Goal: Check status: Check status

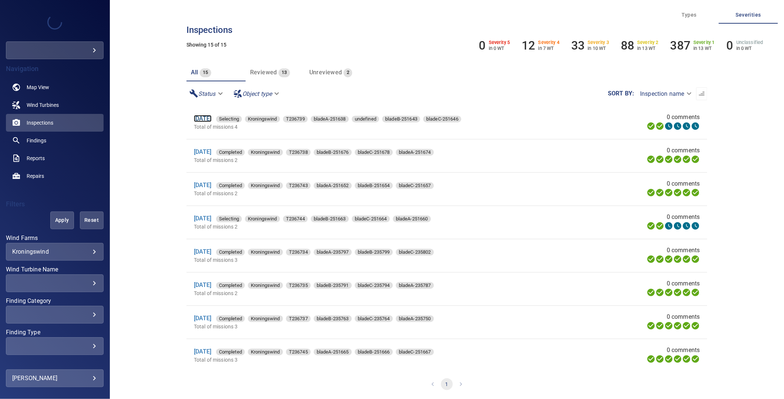
click at [212, 117] on link "13 Aug 2025" at bounding box center [203, 118] width 18 height 7
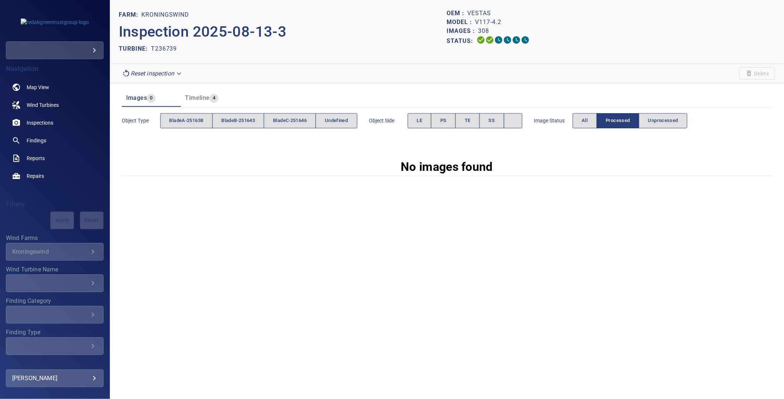
click at [573, 123] on span "Image Status" at bounding box center [554, 120] width 39 height 7
click at [588, 124] on span "All" at bounding box center [585, 121] width 6 height 9
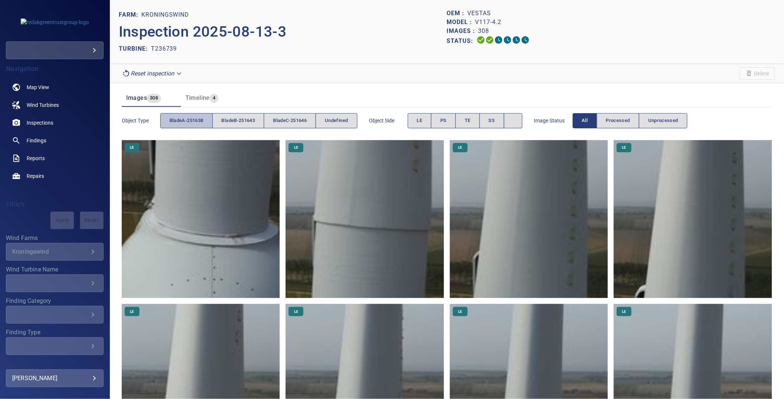
click at [175, 123] on span "bladeA-251638" at bounding box center [187, 121] width 34 height 9
click at [244, 118] on span "bladeB-251643" at bounding box center [239, 121] width 34 height 9
click at [180, 124] on span "bladeA-251638" at bounding box center [187, 121] width 34 height 9
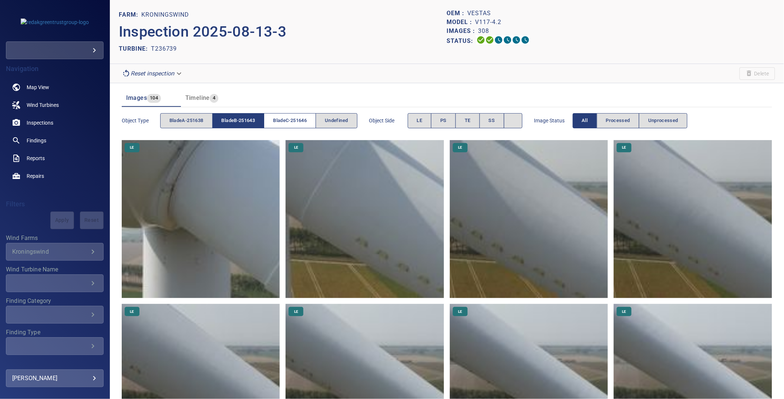
click at [291, 123] on span "bladeC-251646" at bounding box center [290, 121] width 34 height 9
click at [244, 124] on span "bladeB-251643" at bounding box center [239, 121] width 34 height 9
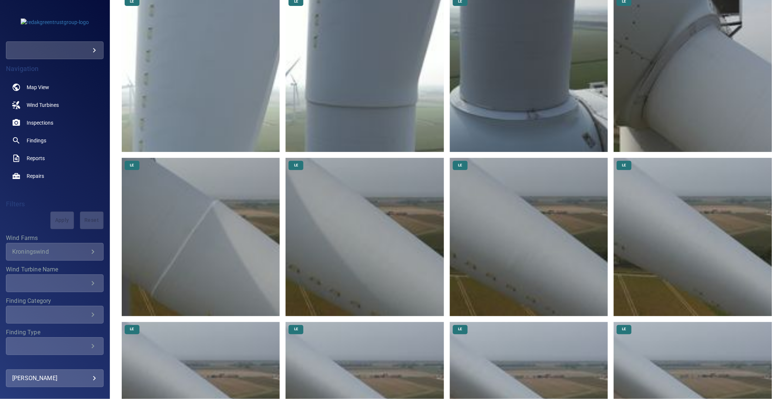
scroll to position [44, 0]
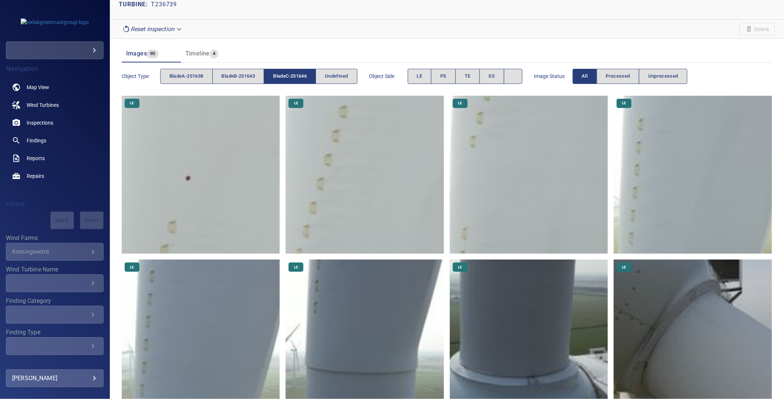
click at [367, 199] on img at bounding box center [365, 175] width 158 height 158
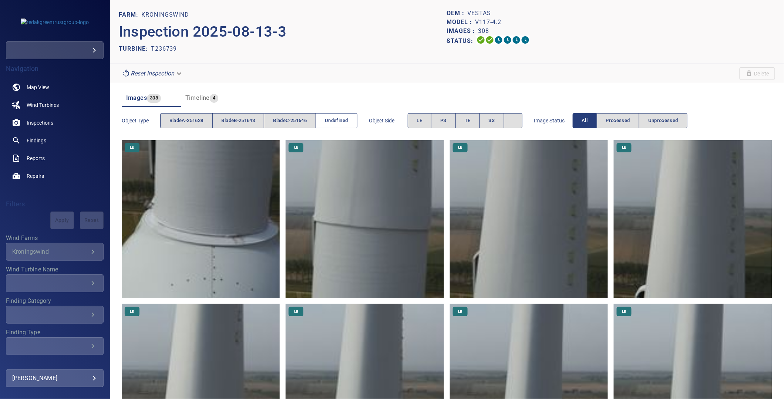
click at [348, 118] on span "undefined" at bounding box center [336, 121] width 23 height 9
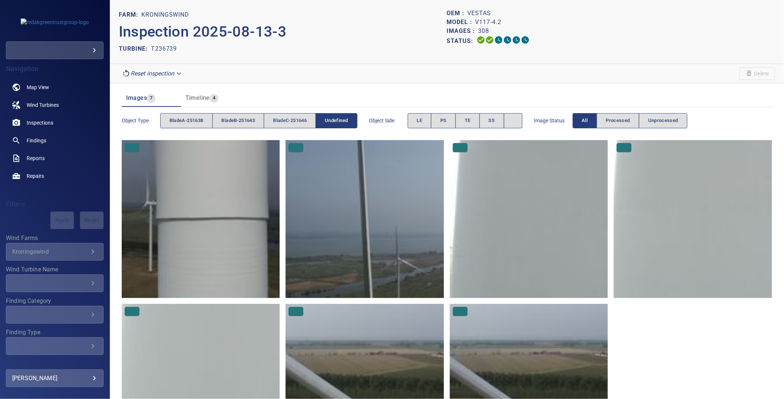
click at [342, 117] on span "undefined" at bounding box center [336, 121] width 23 height 9
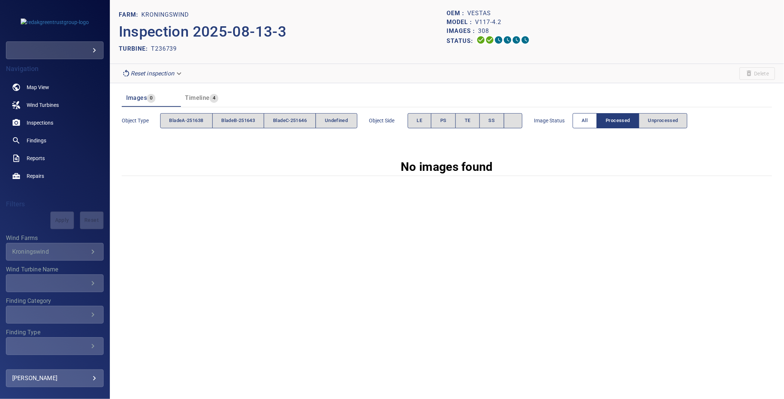
click at [588, 117] on span "All" at bounding box center [585, 121] width 6 height 9
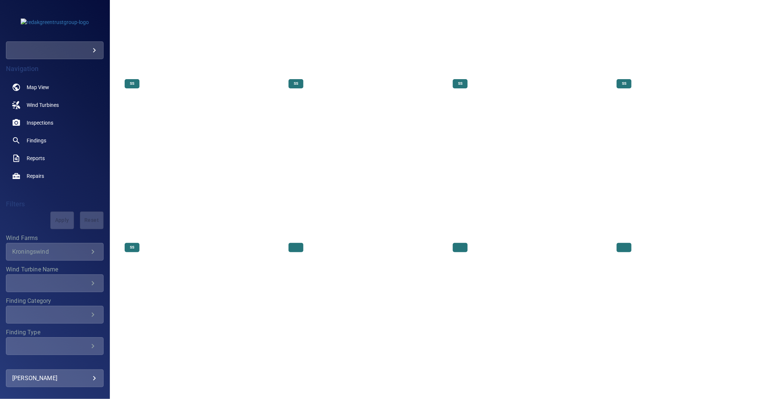
scroll to position [12300, 0]
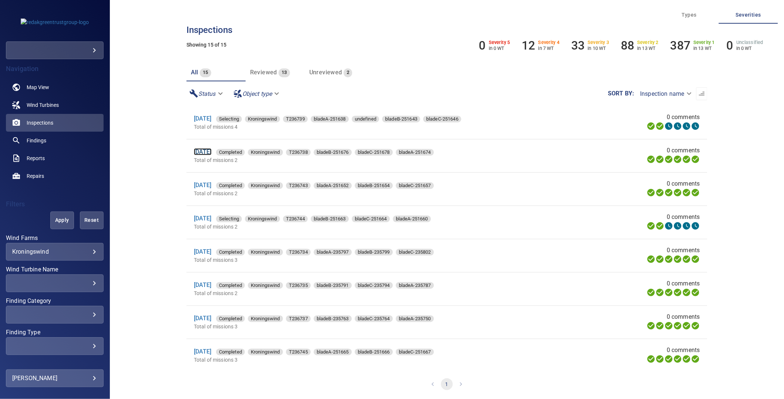
click at [206, 154] on link "13 Aug 2025" at bounding box center [203, 151] width 18 height 7
